Goal: Find specific page/section: Find specific page/section

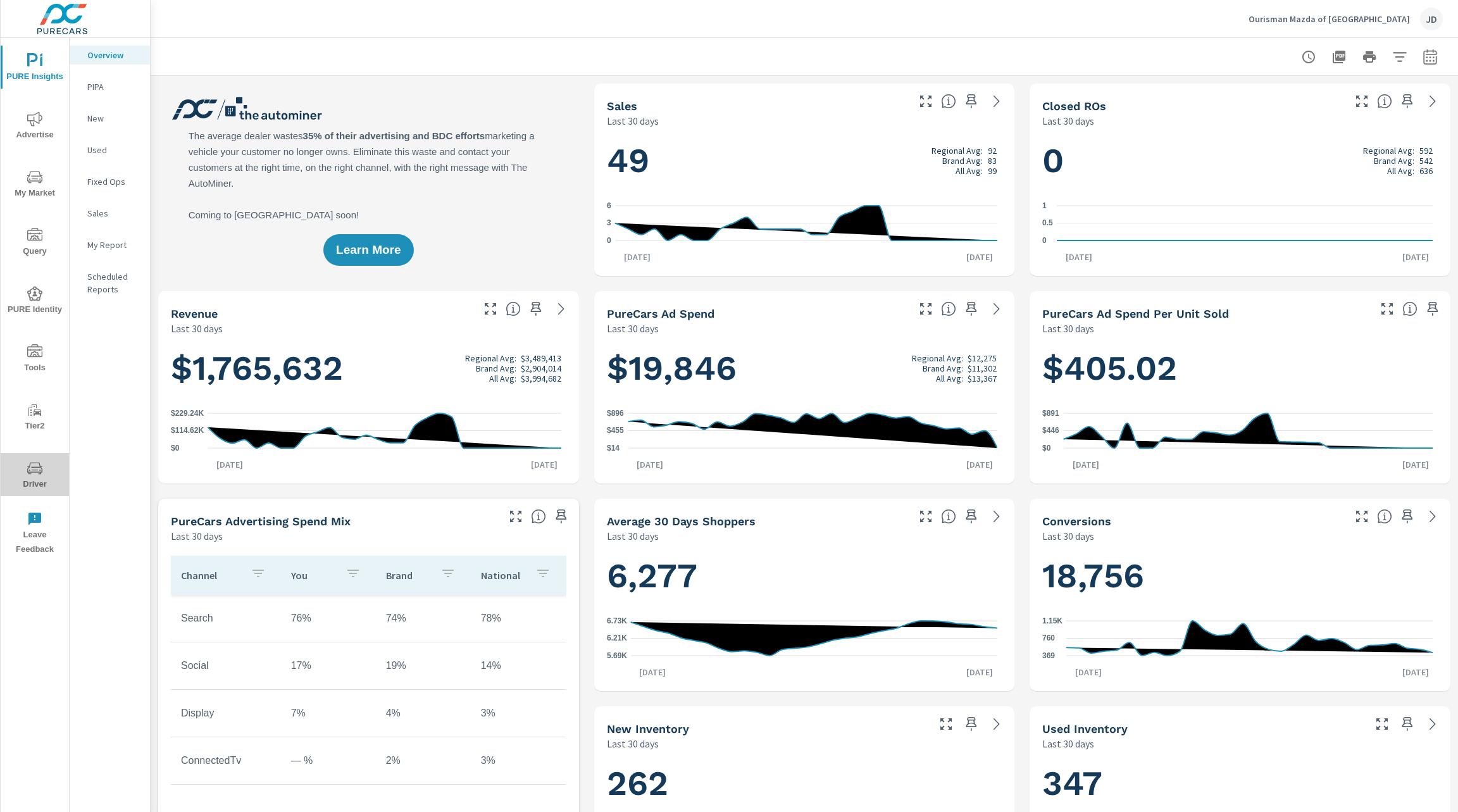
click at [31, 480] on span "Driver" at bounding box center [34, 476] width 61 height 31
